Goal: Task Accomplishment & Management: Manage account settings

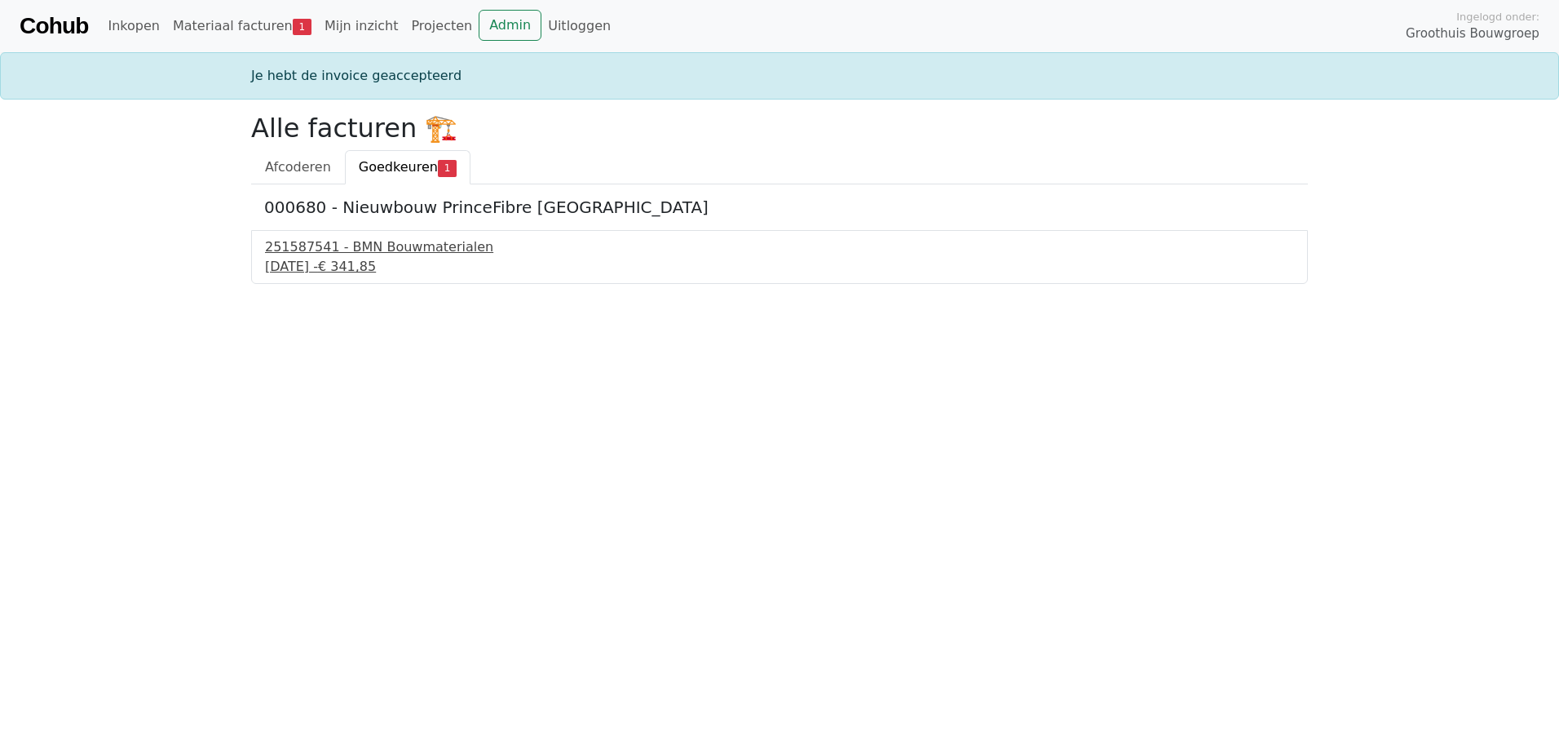
click at [351, 256] on div "251587541 - BMN Bouwmaterialen" at bounding box center [779, 247] width 1029 height 20
